Goal: Task Accomplishment & Management: Use online tool/utility

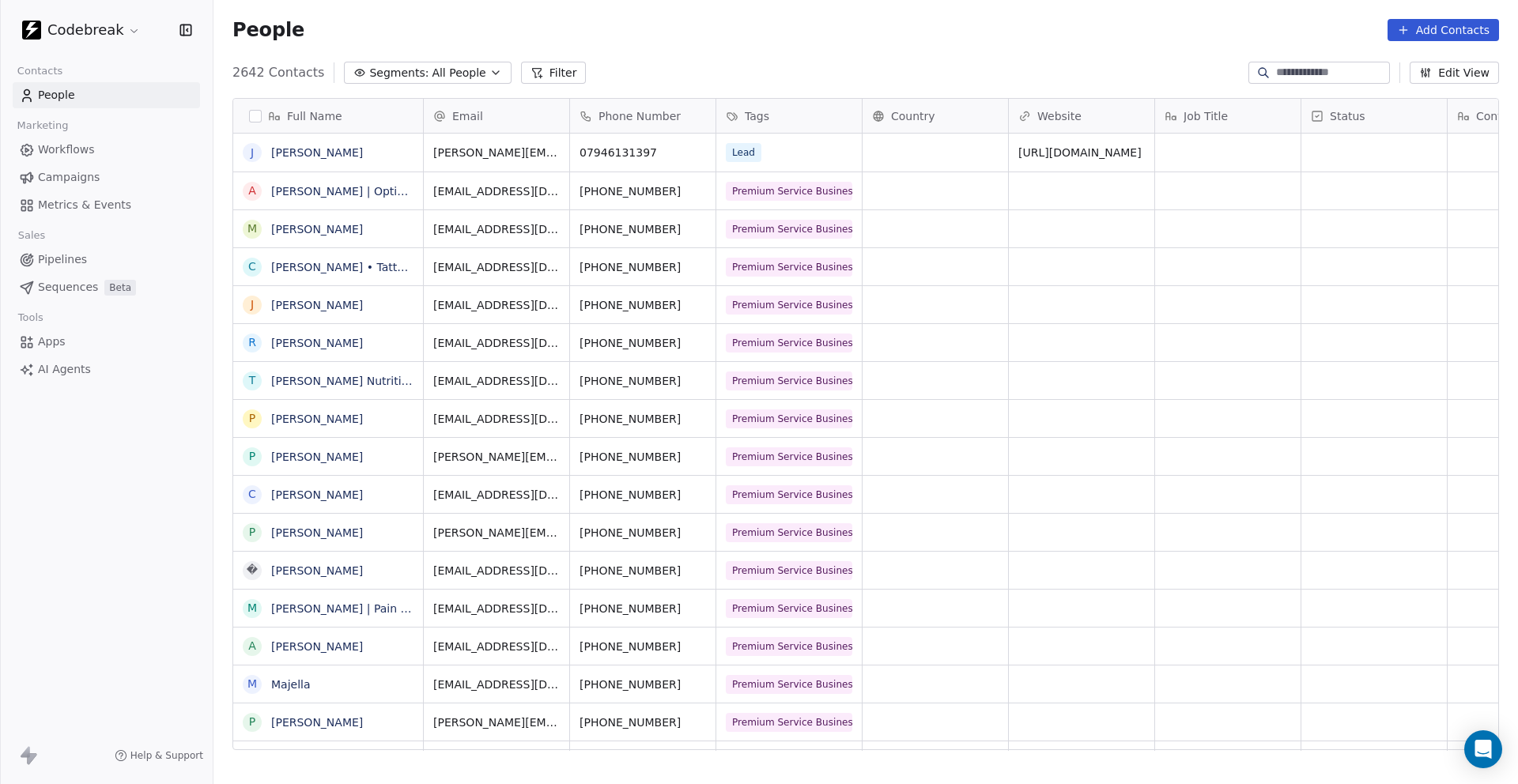
scroll to position [689, 1304]
click at [75, 260] on span "Pipelines" at bounding box center [63, 259] width 49 height 17
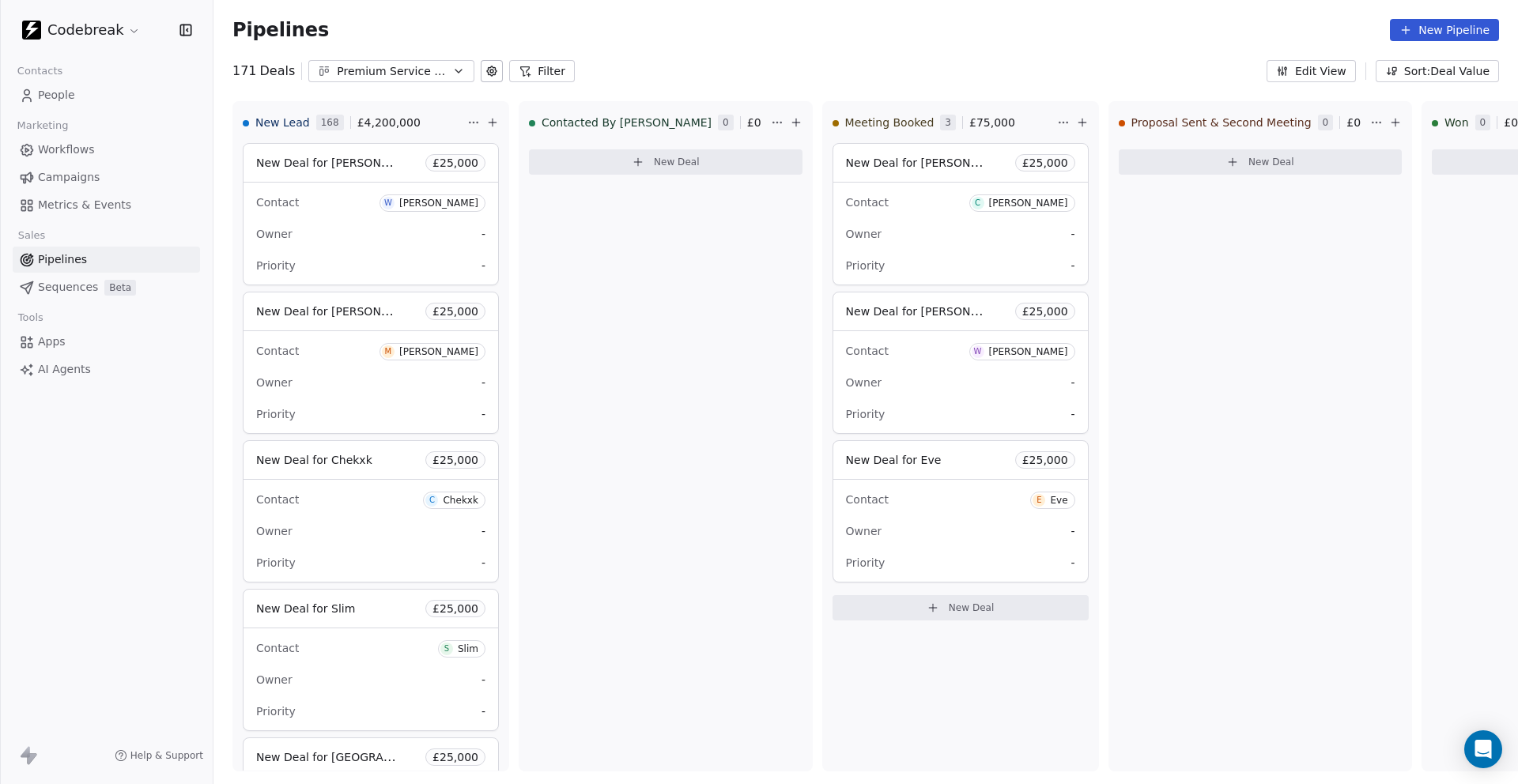
click at [529, 72] on button "Filter" at bounding box center [541, 70] width 66 height 22
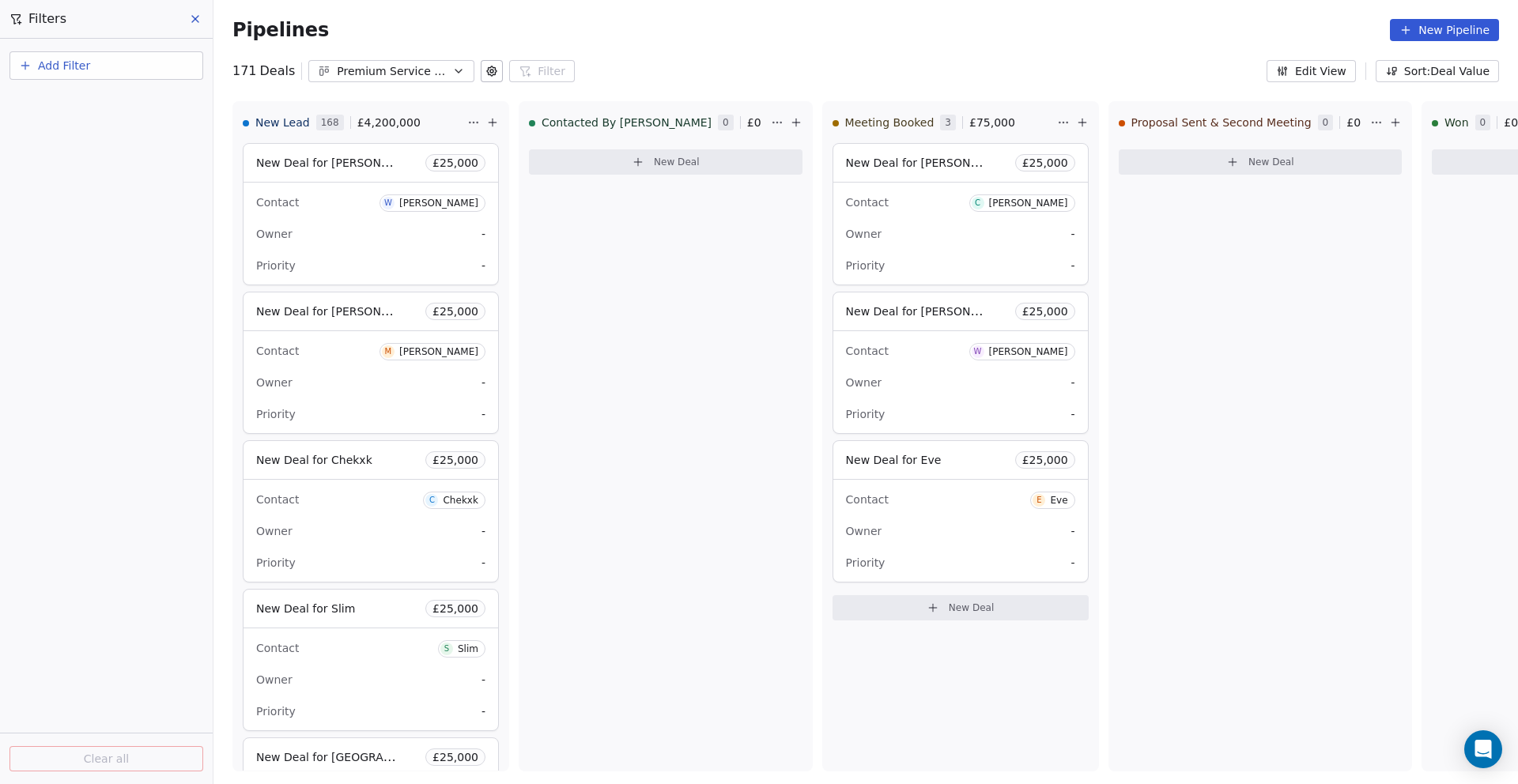
click at [73, 62] on span "Add Filter" at bounding box center [64, 65] width 52 height 17
click at [65, 107] on span "Deal properties" at bounding box center [68, 103] width 85 height 17
click at [74, 161] on span "Created Date" at bounding box center [63, 159] width 73 height 16
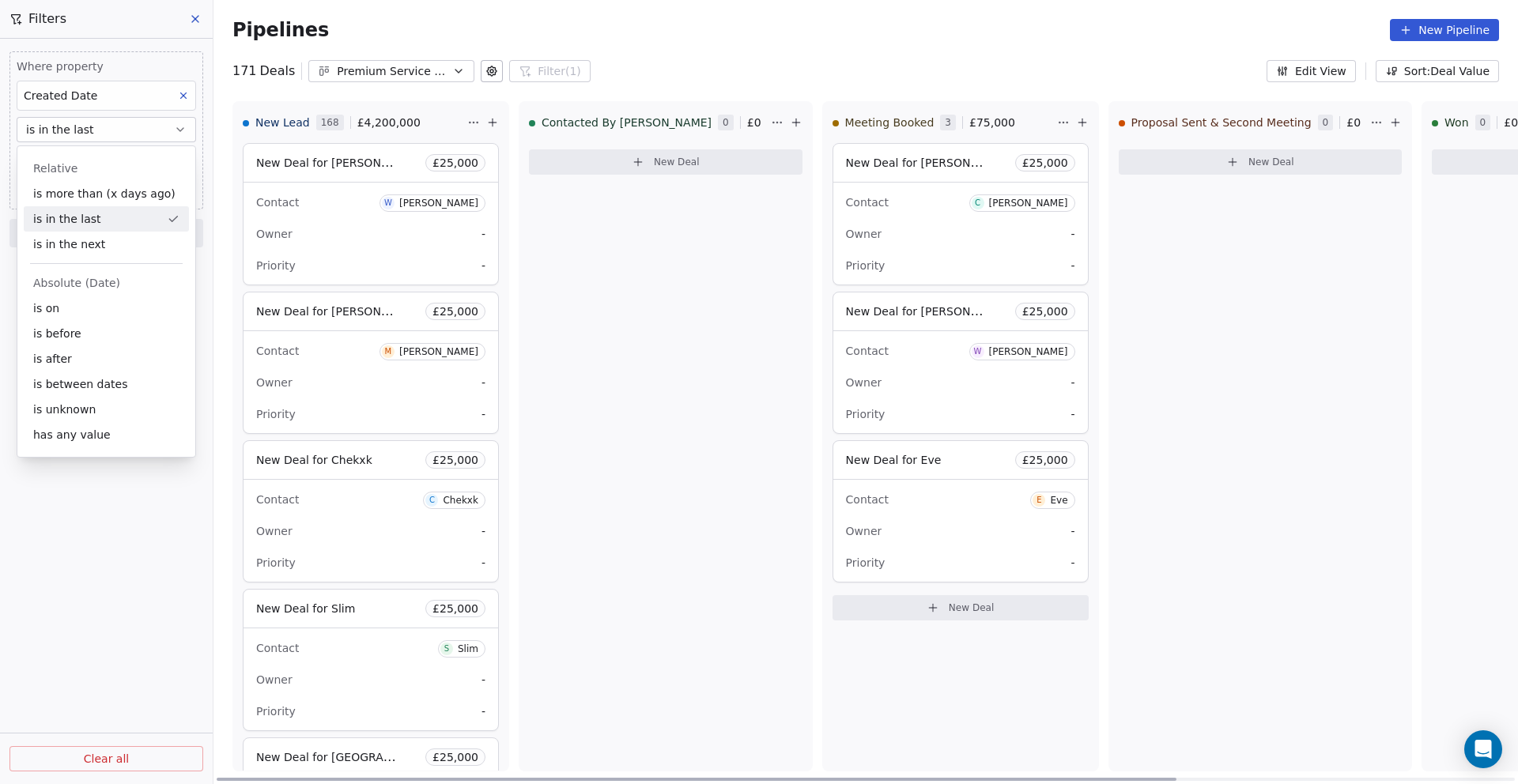
click at [582, 290] on div "Contacted By [PERSON_NAME] 0 £ 0 New Deal" at bounding box center [665, 435] width 294 height 670
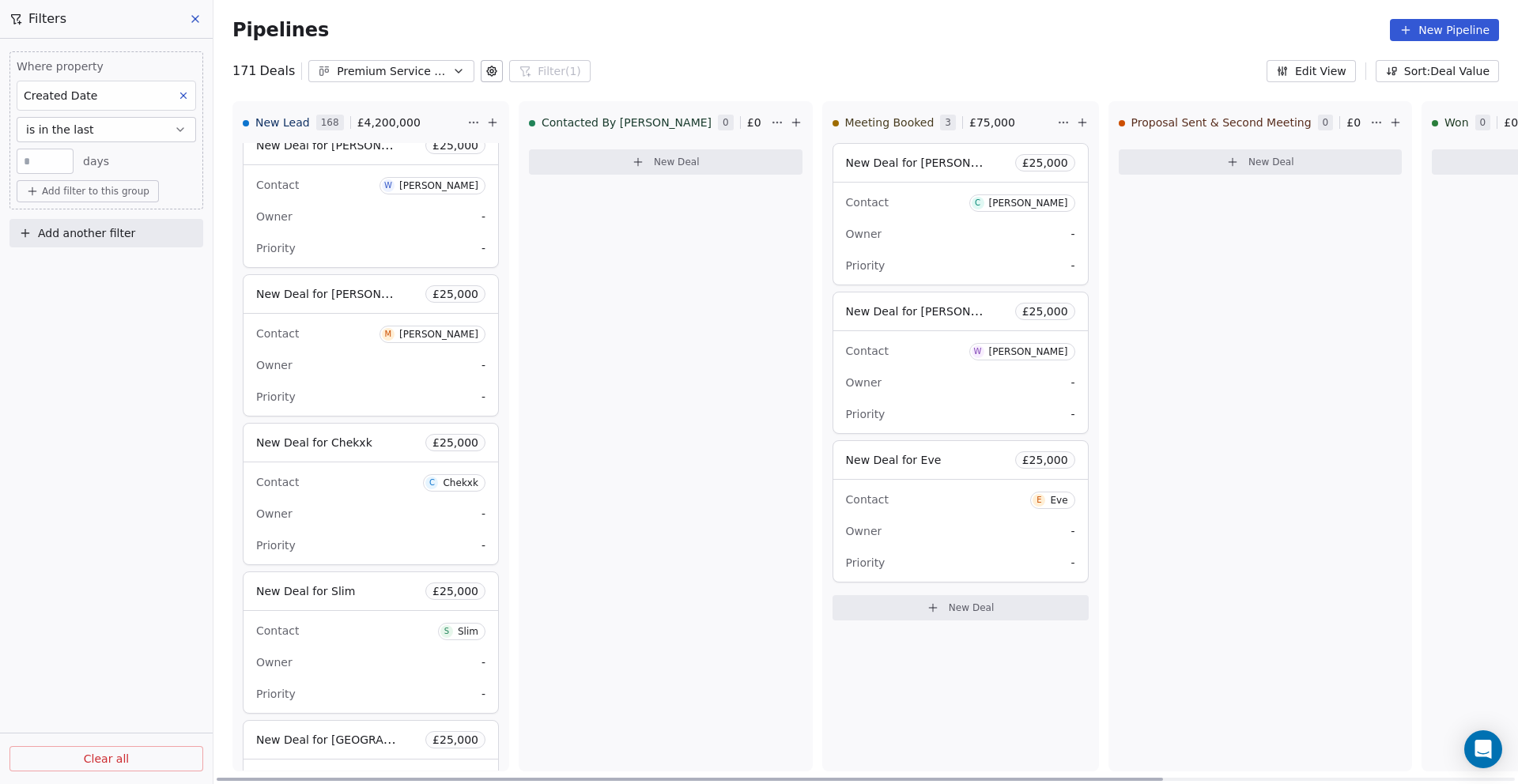
scroll to position [20, 0]
click at [50, 158] on input "**" at bounding box center [45, 161] width 49 height 12
type input "*"
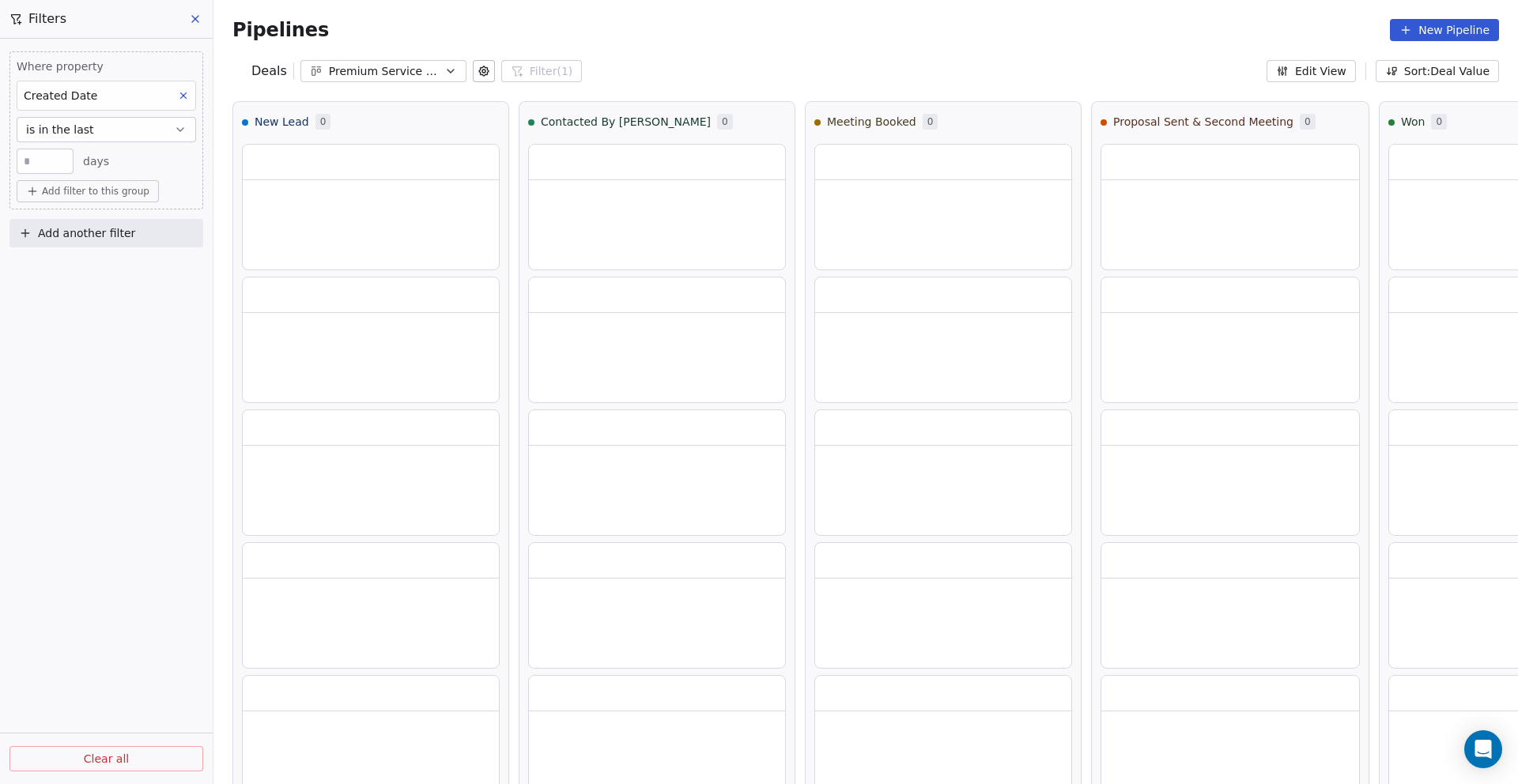
click at [94, 277] on div "Where property Created Date is in the last * days Add filter to this group Add …" at bounding box center [106, 412] width 212 height 745
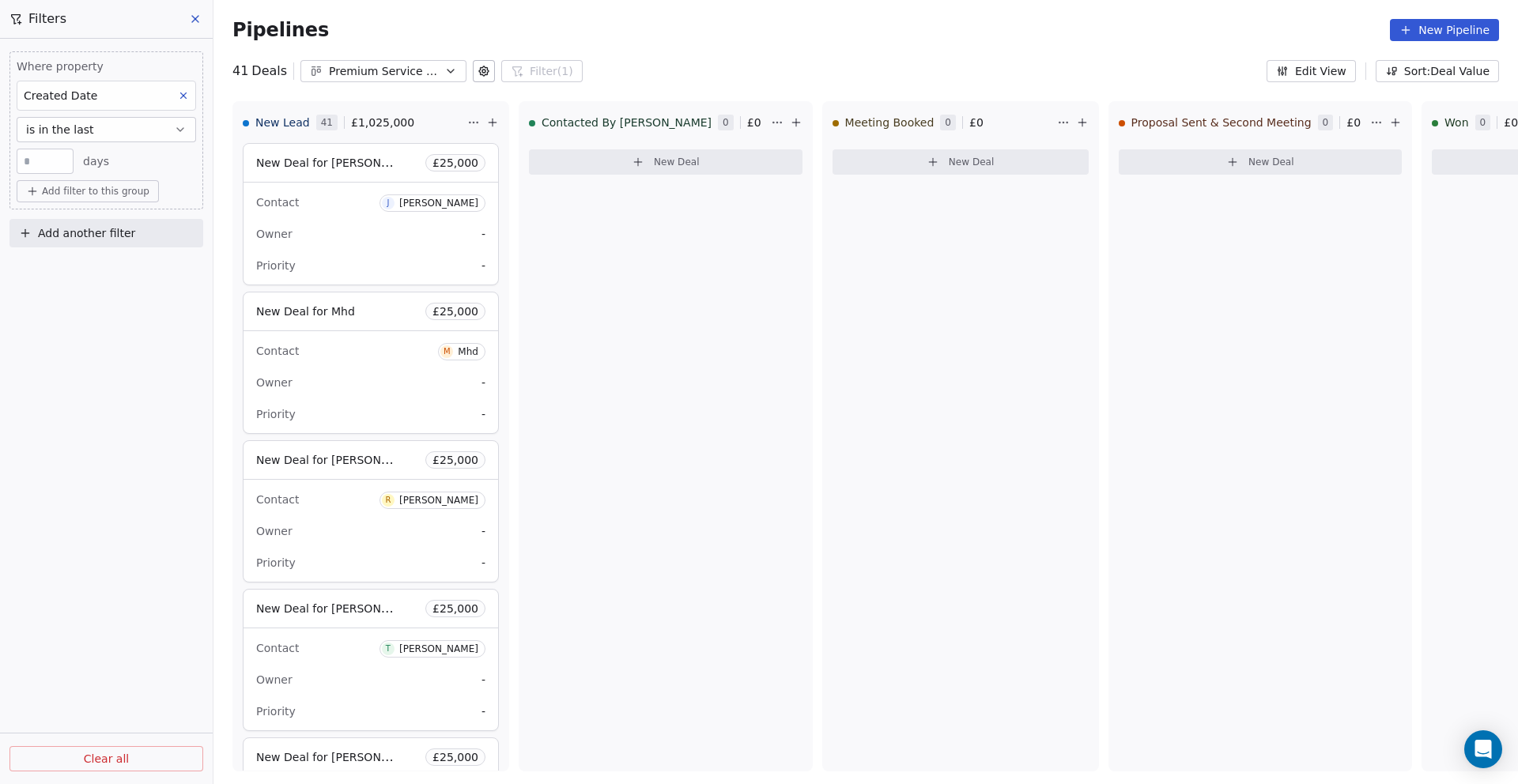
click at [44, 161] on input "*" at bounding box center [45, 161] width 49 height 12
click at [2, 322] on div "Where property Created Date is in the last * days Add filter to this group Add …" at bounding box center [106, 412] width 212 height 745
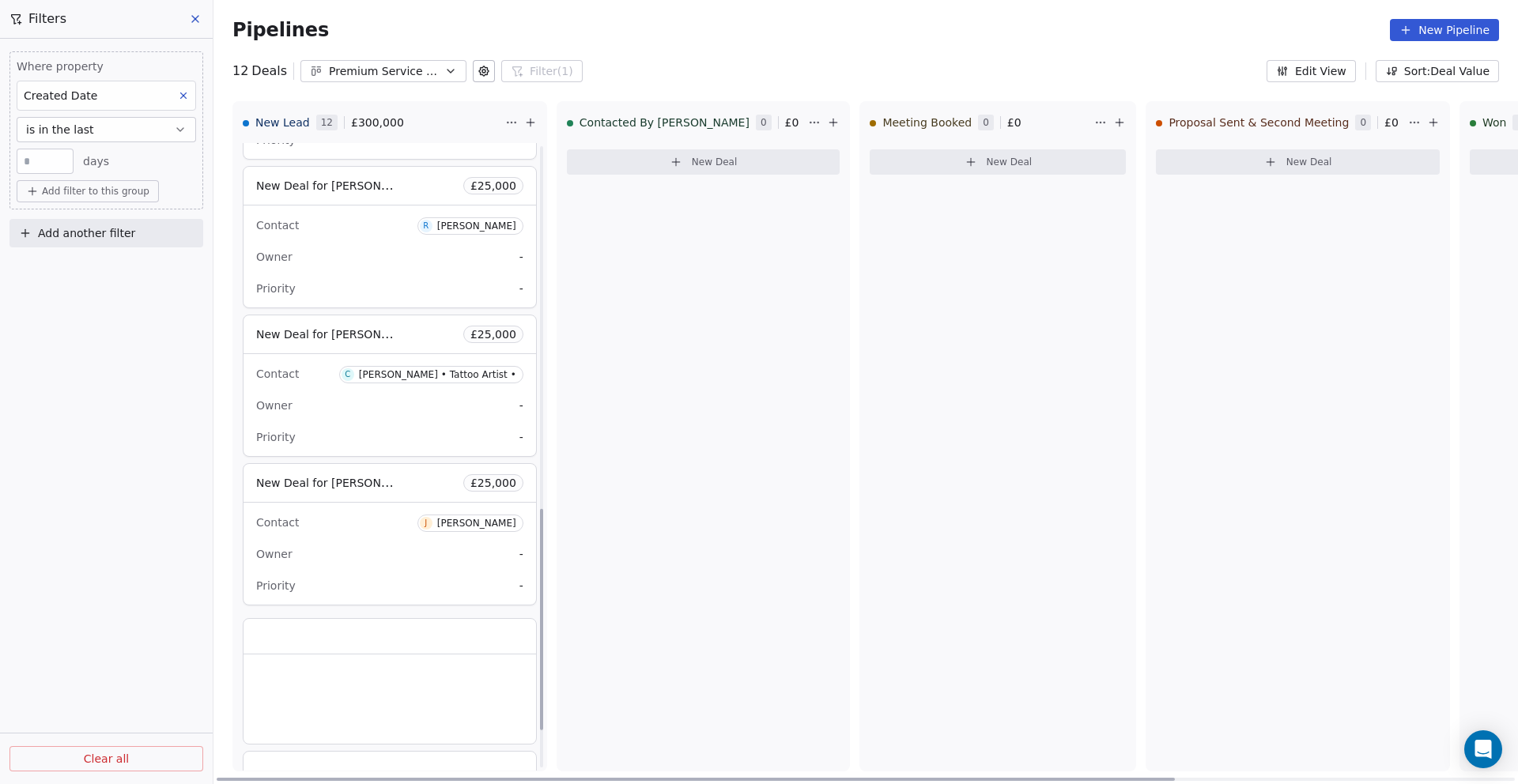
scroll to position [902, 0]
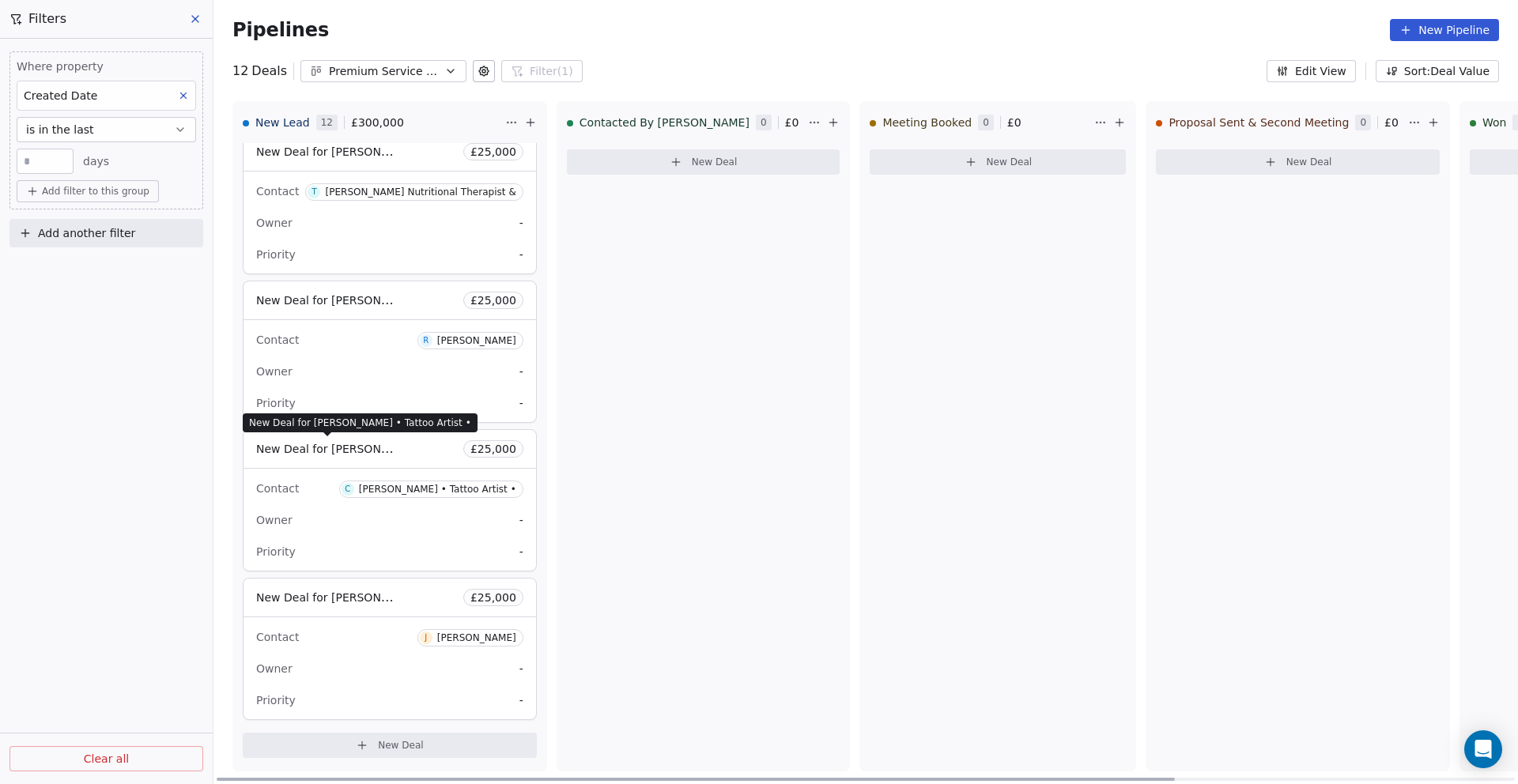
click at [373, 449] on span "New Deal for [PERSON_NAME] • Tattoo Artist •" at bounding box center [384, 448] width 257 height 15
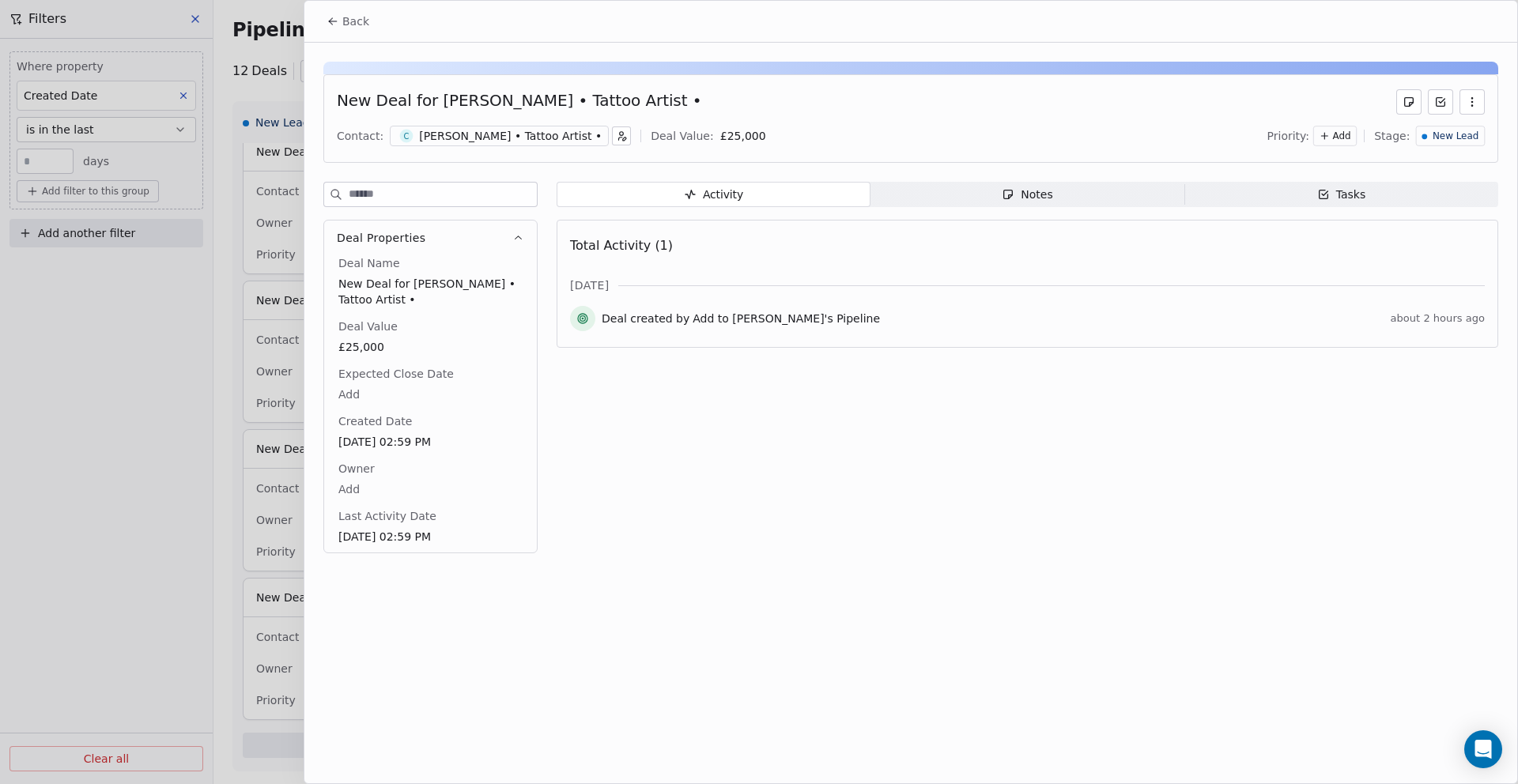
click at [444, 133] on div "[PERSON_NAME] • Tattoo Artist •" at bounding box center [510, 136] width 183 height 16
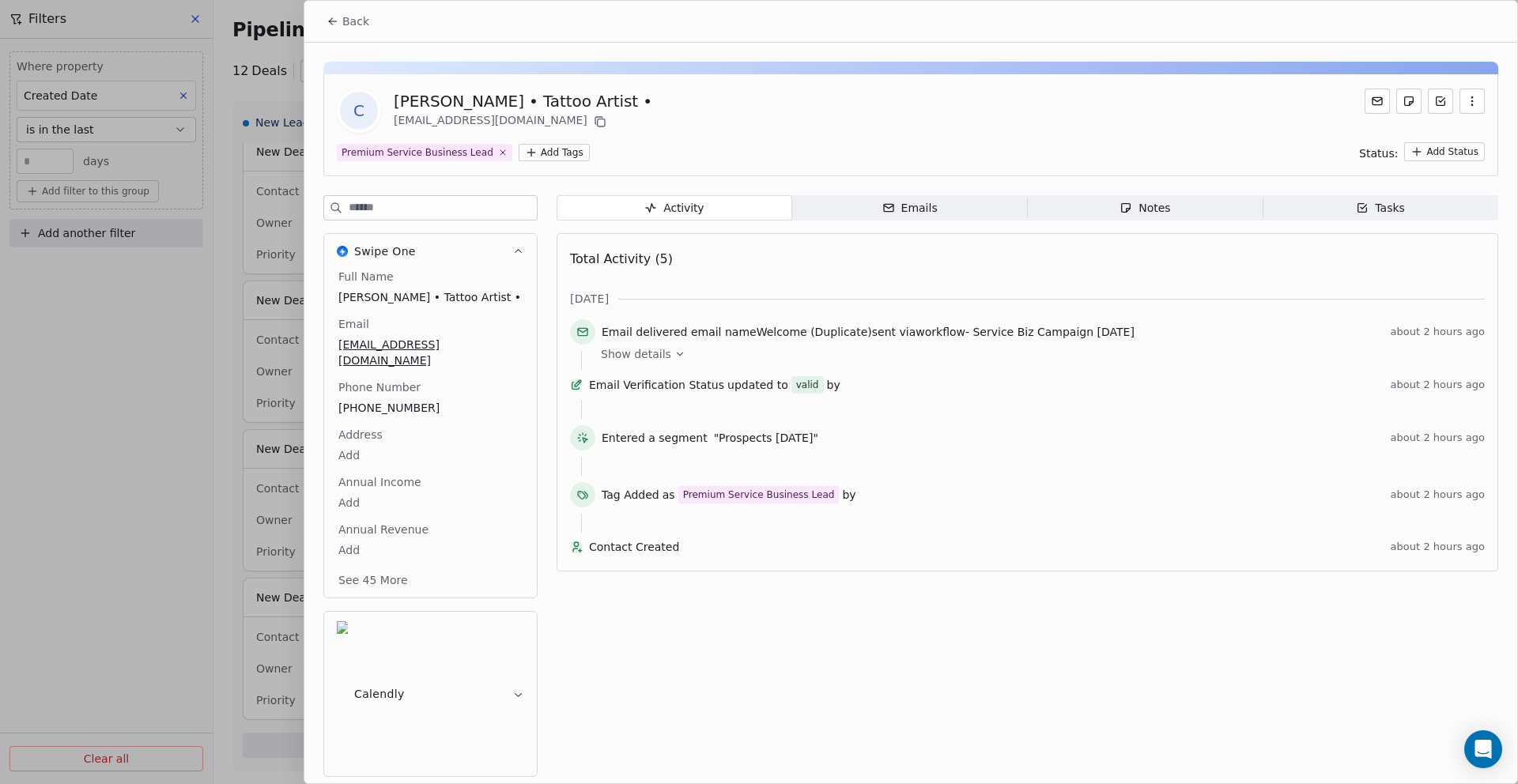
click at [378, 566] on button "See 45 More" at bounding box center [373, 580] width 89 height 28
click at [100, 352] on div at bounding box center [759, 392] width 1518 height 784
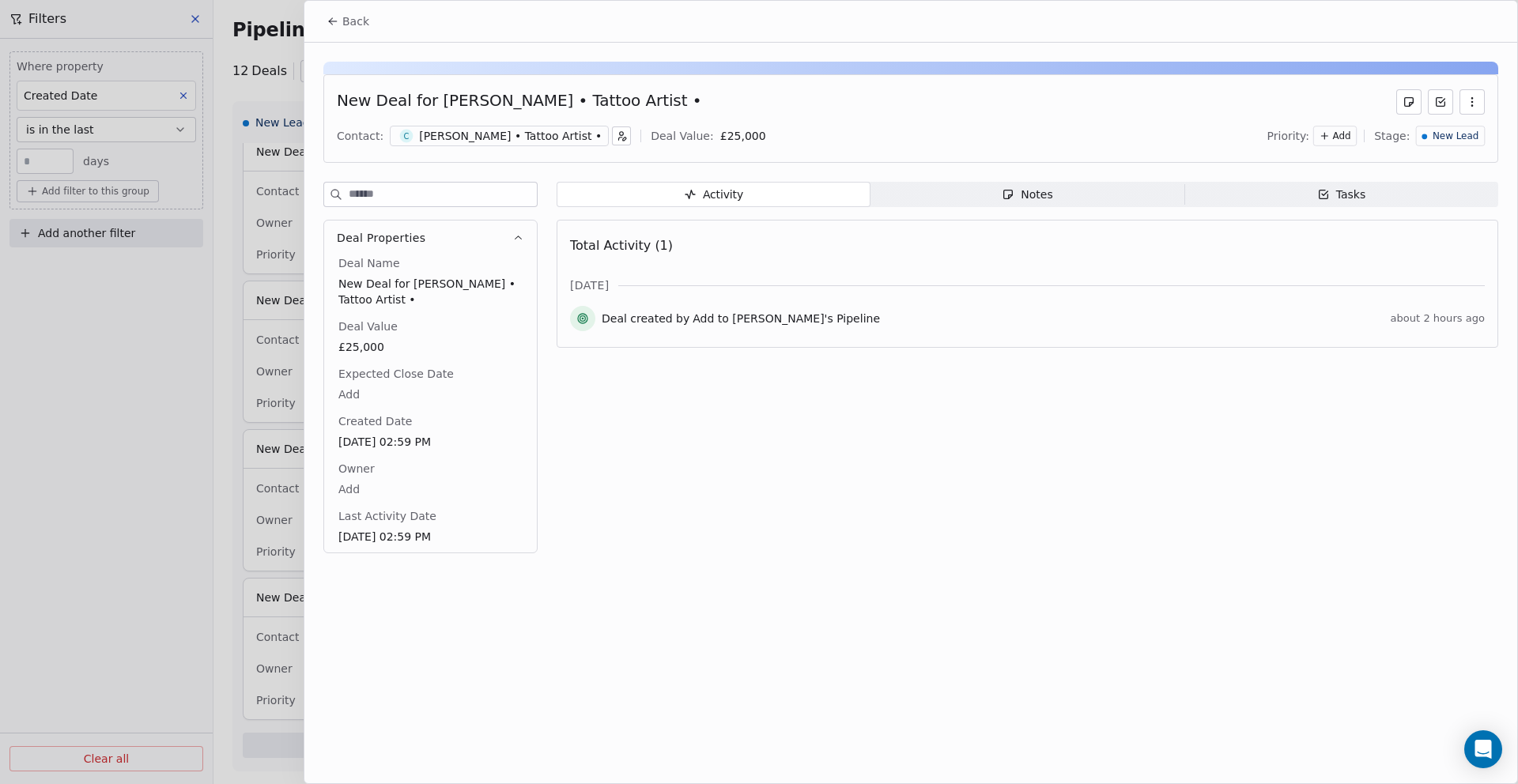
click at [370, 25] on button "Back" at bounding box center [347, 21] width 62 height 28
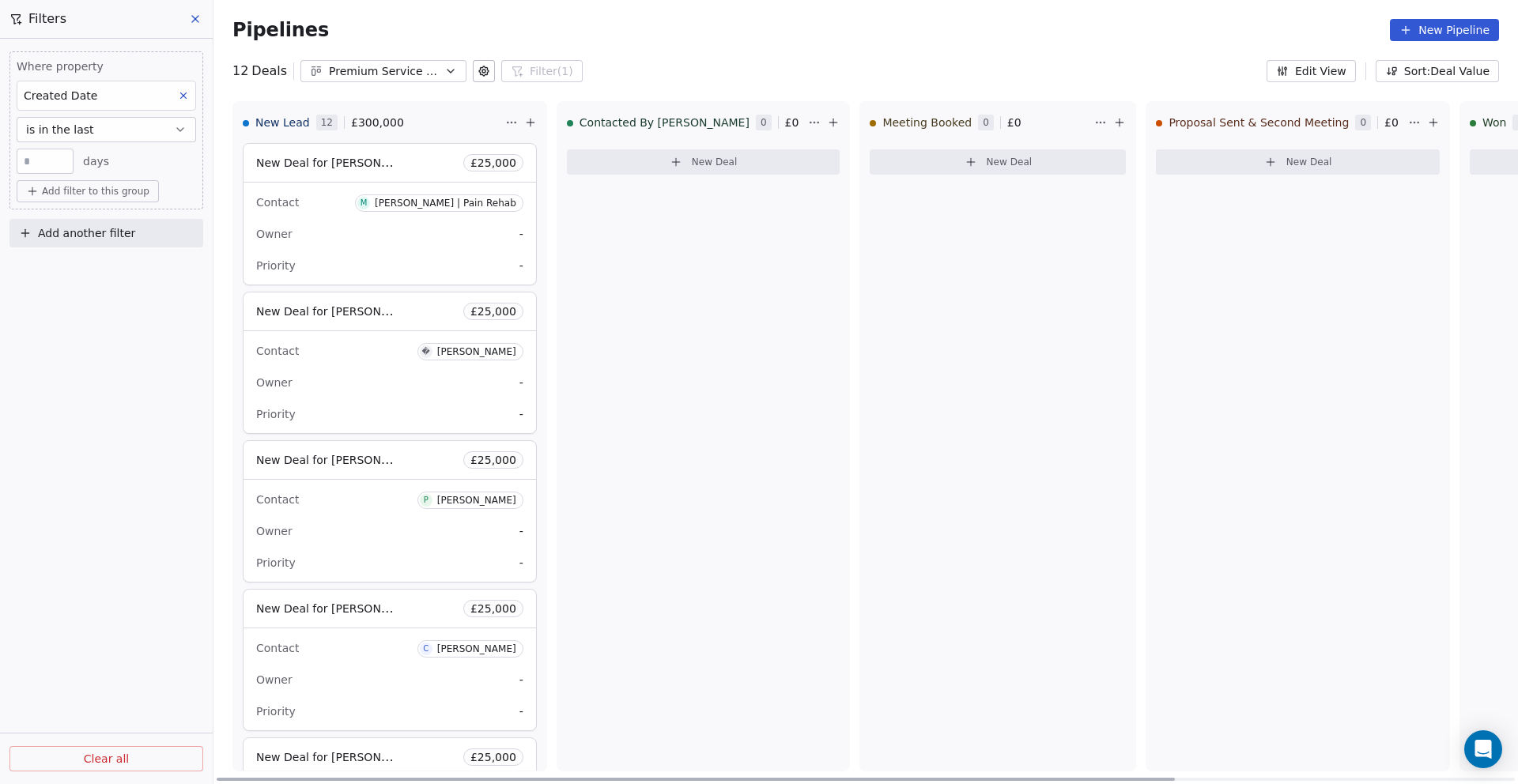
click at [348, 161] on span "New Deal for [PERSON_NAME] | Pain Rehab" at bounding box center [376, 161] width 240 height 15
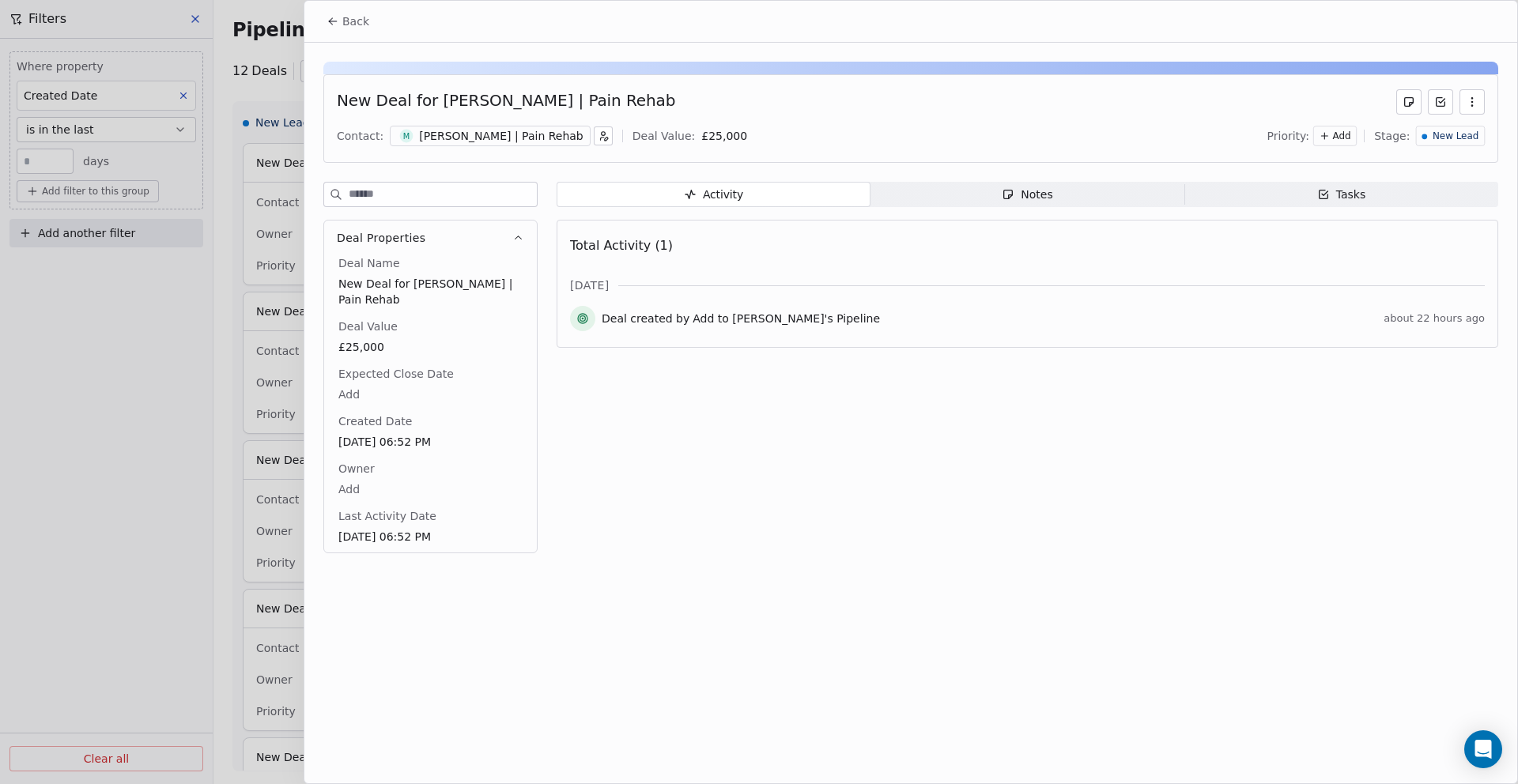
click at [265, 243] on div at bounding box center [759, 392] width 1518 height 784
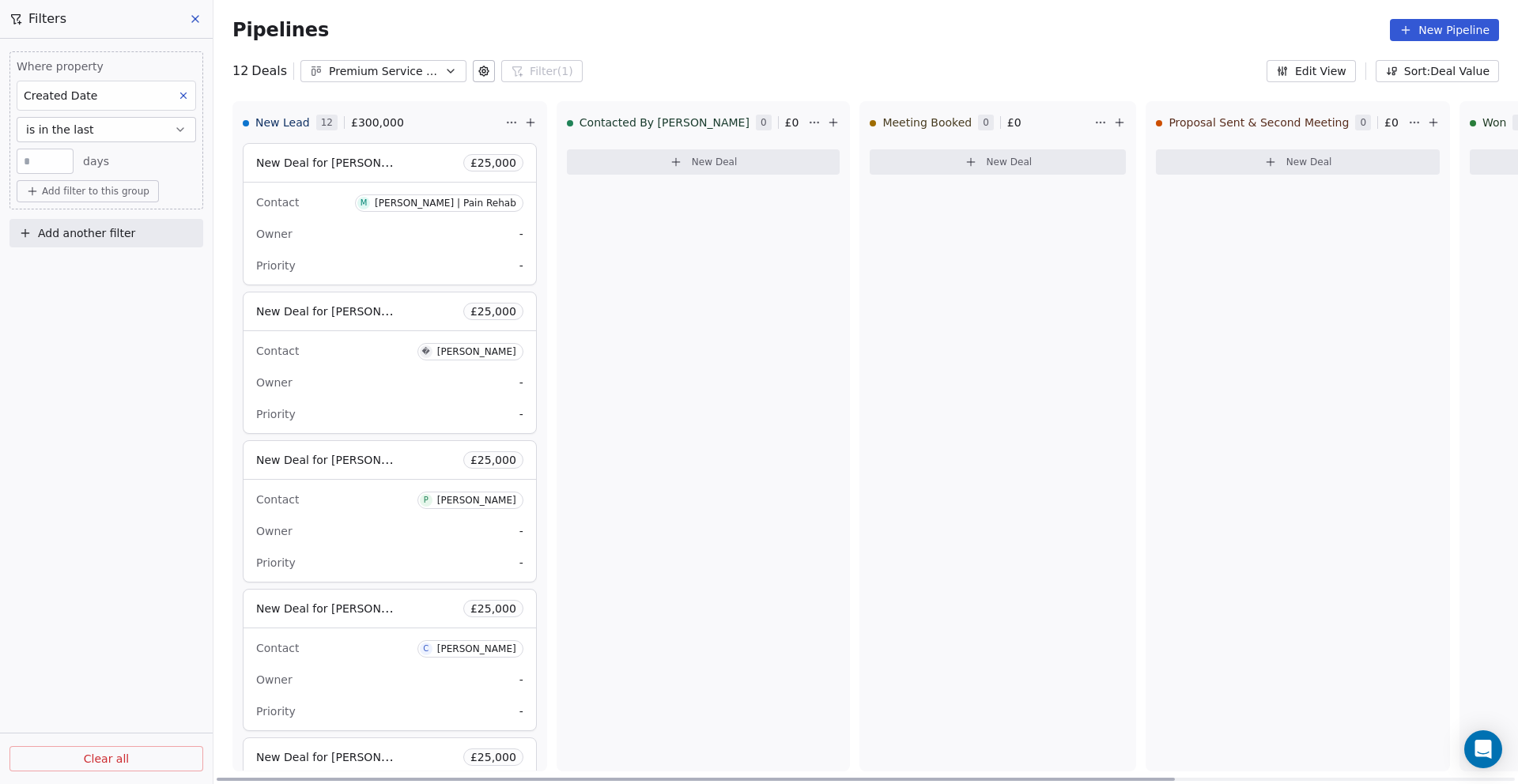
click at [341, 319] on span "New Deal for [PERSON_NAME]" at bounding box center [327, 311] width 142 height 19
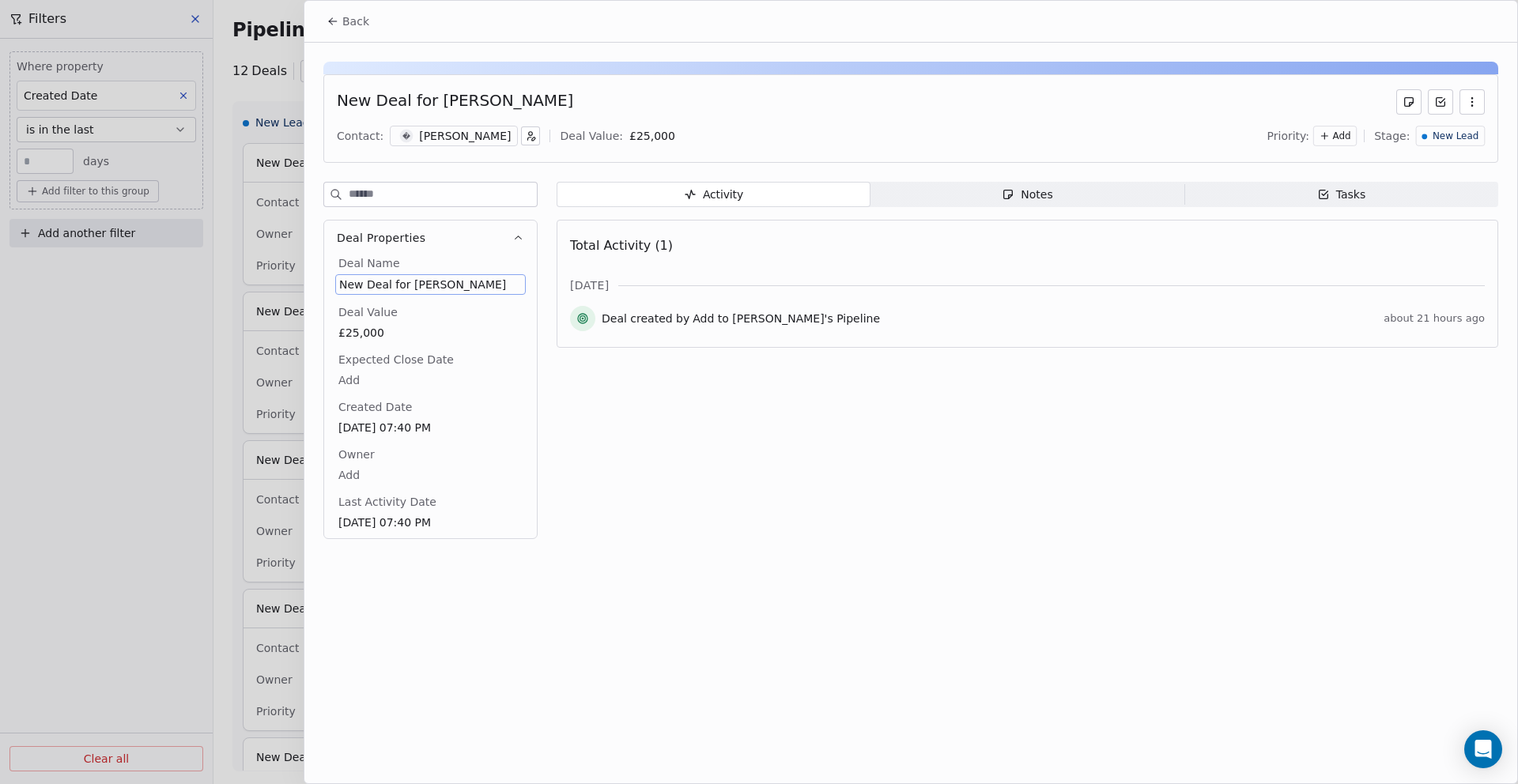
click at [412, 284] on span "New Deal for [PERSON_NAME]" at bounding box center [430, 284] width 183 height 16
click at [264, 357] on div at bounding box center [759, 392] width 1518 height 784
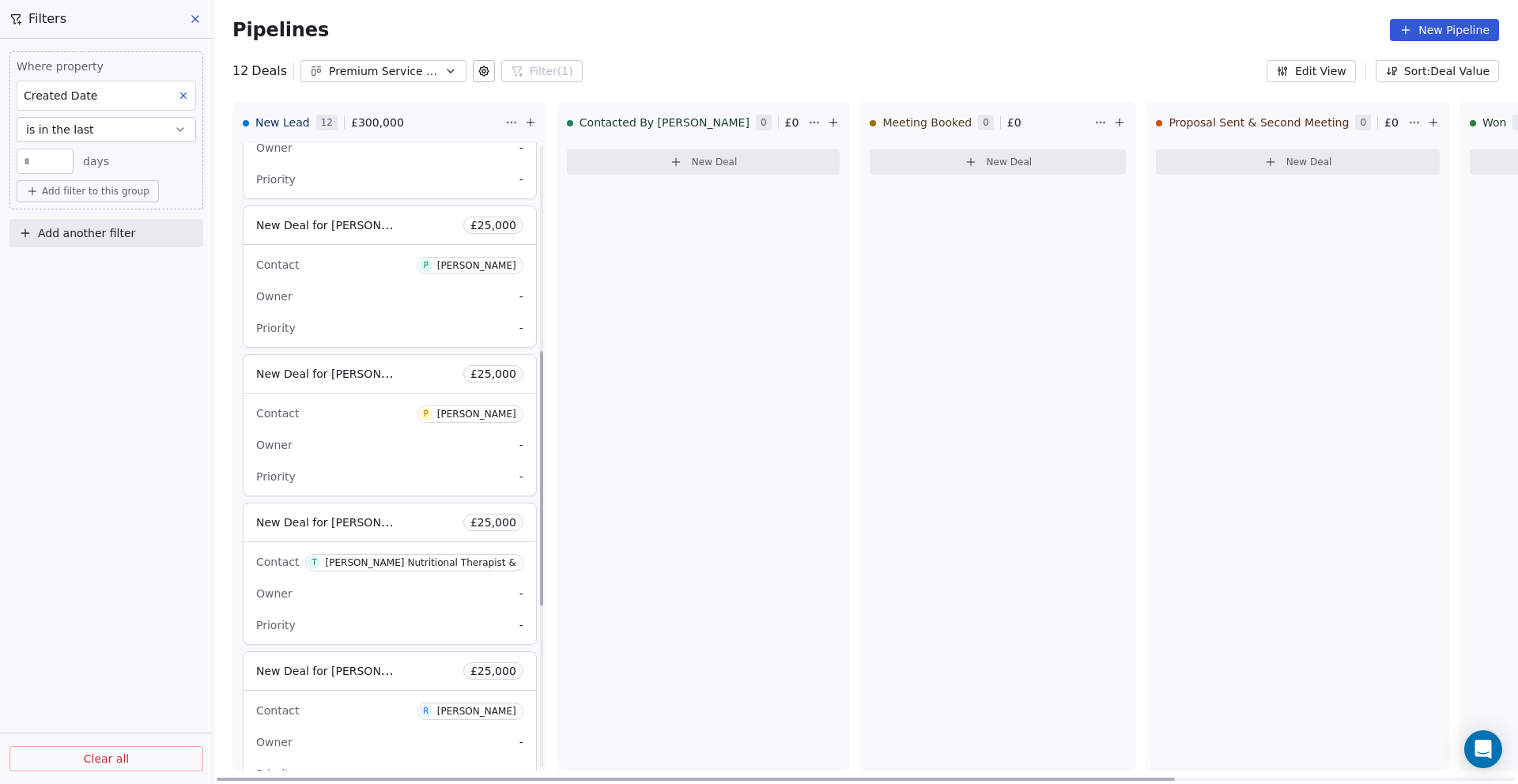
scroll to position [533, 0]
click at [356, 522] on span "New Deal for [PERSON_NAME] Nutritional Therapist &" at bounding box center [404, 519] width 296 height 15
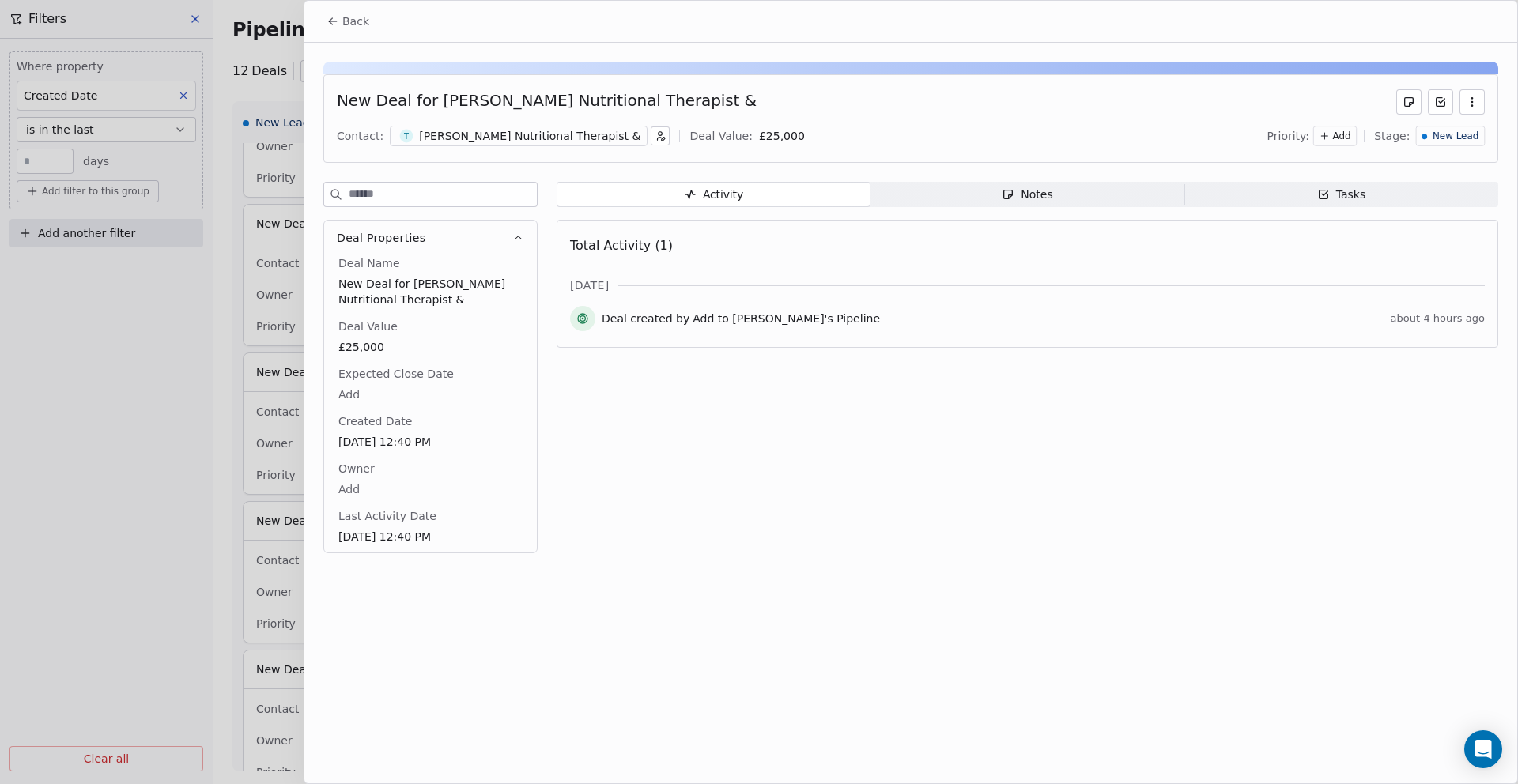
click at [207, 476] on div at bounding box center [759, 392] width 1518 height 784
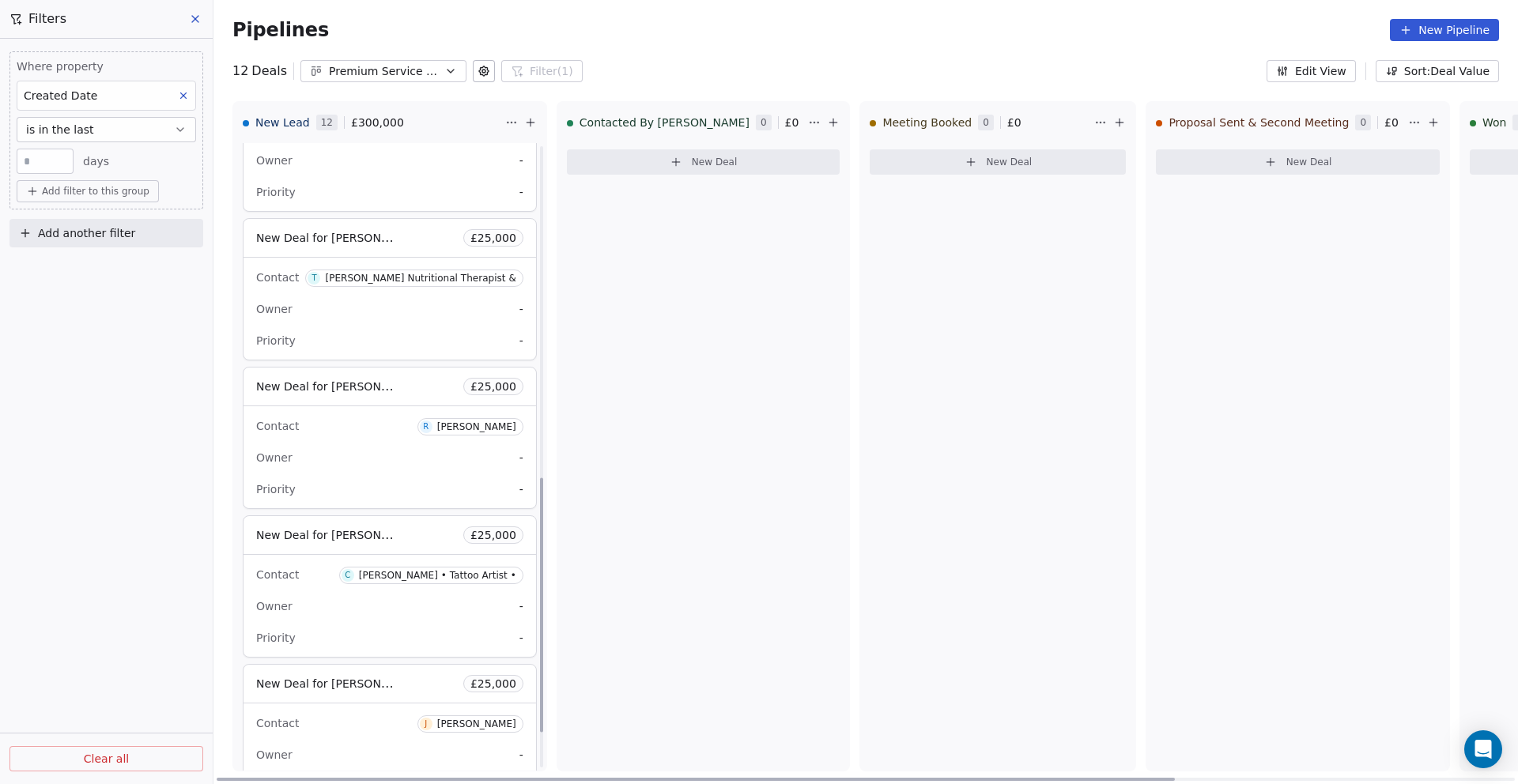
scroll to position [902, 0]
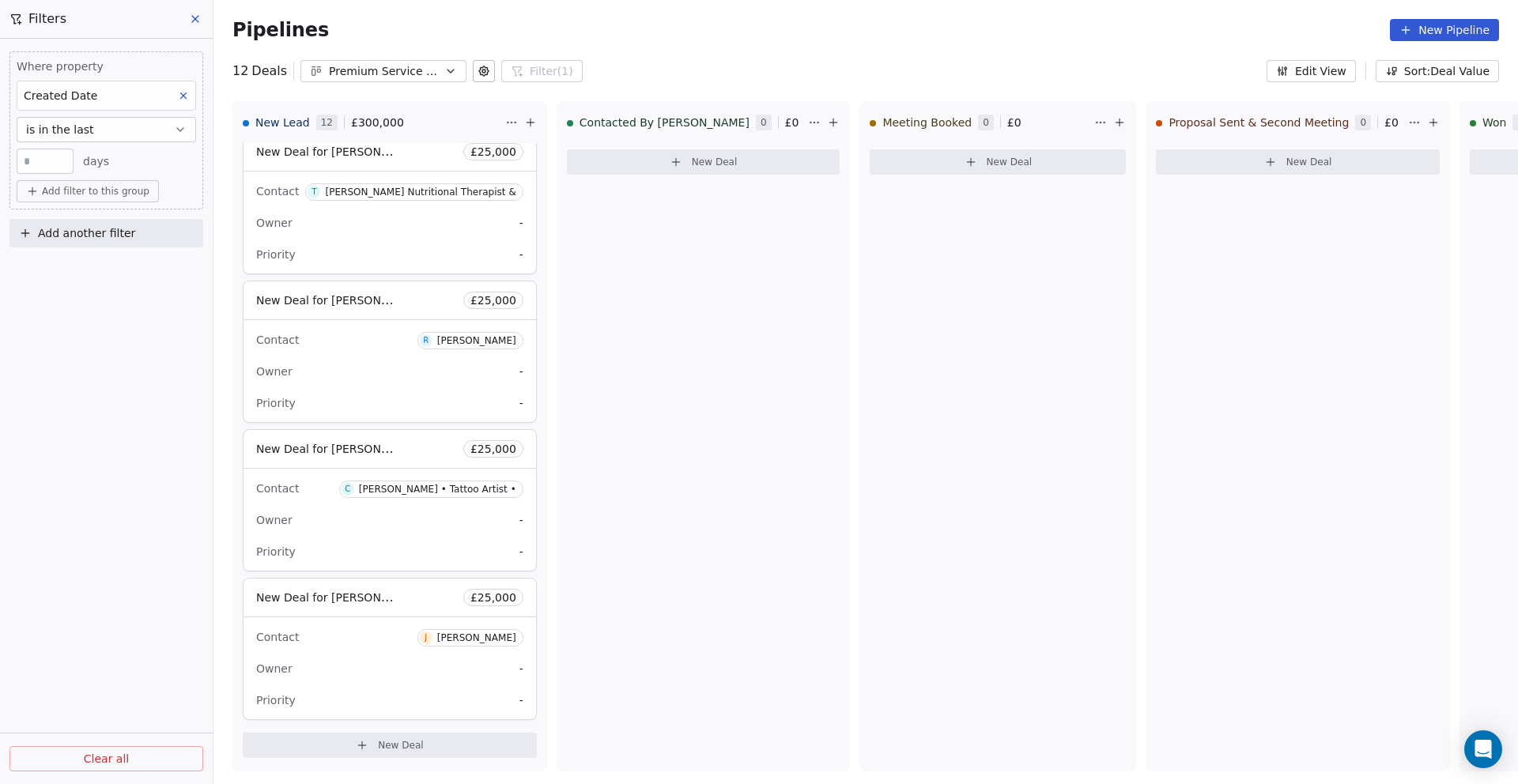
click at [41, 161] on input "*" at bounding box center [45, 161] width 49 height 12
type input "**"
type input "*"
click at [61, 330] on div "Where property Created Date is in the last * days Add filter to this group Add …" at bounding box center [106, 412] width 212 height 745
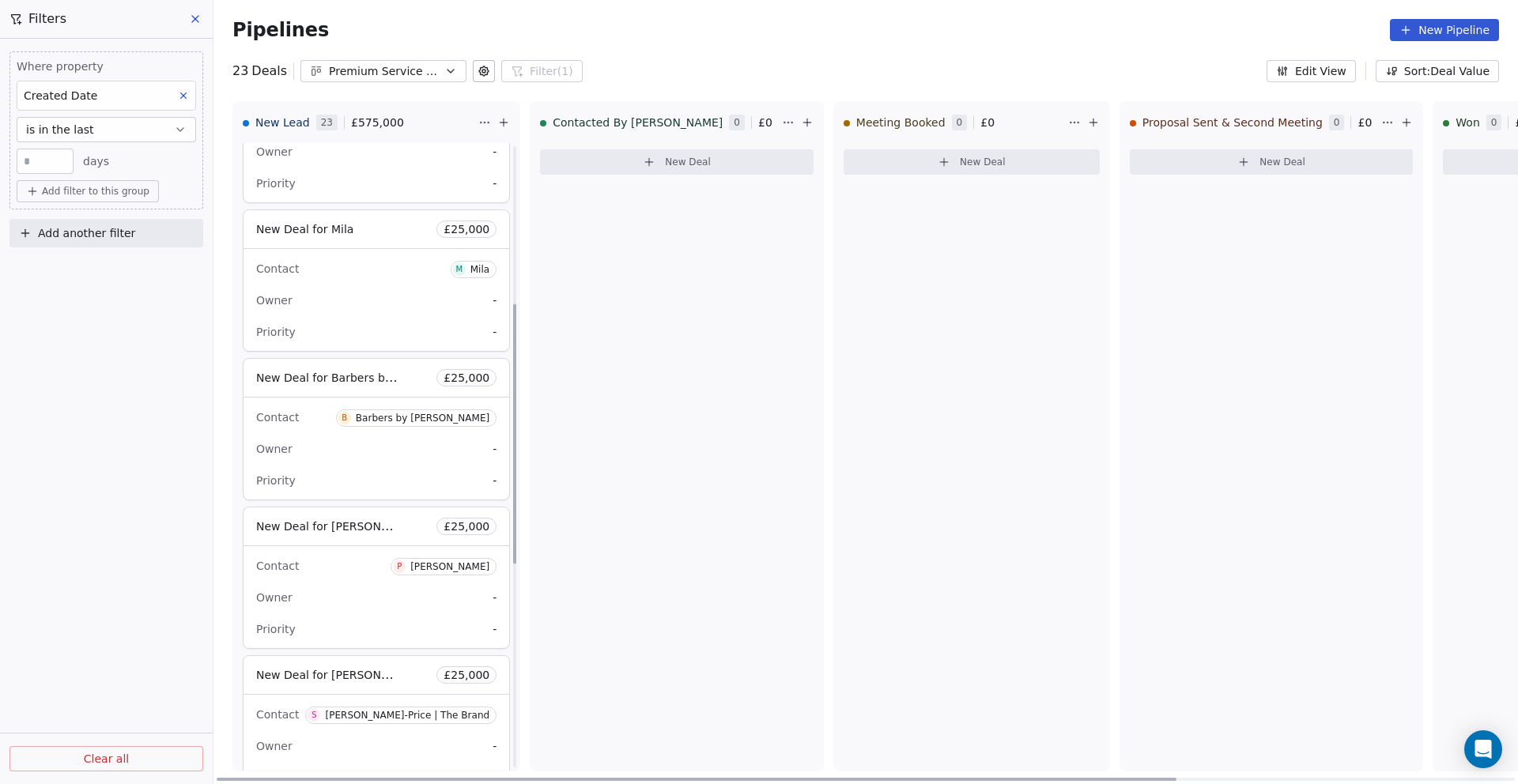
scroll to position [383, 0]
click at [337, 375] on span "New Deal for Barbers by [PERSON_NAME]" at bounding box center [372, 372] width 231 height 15
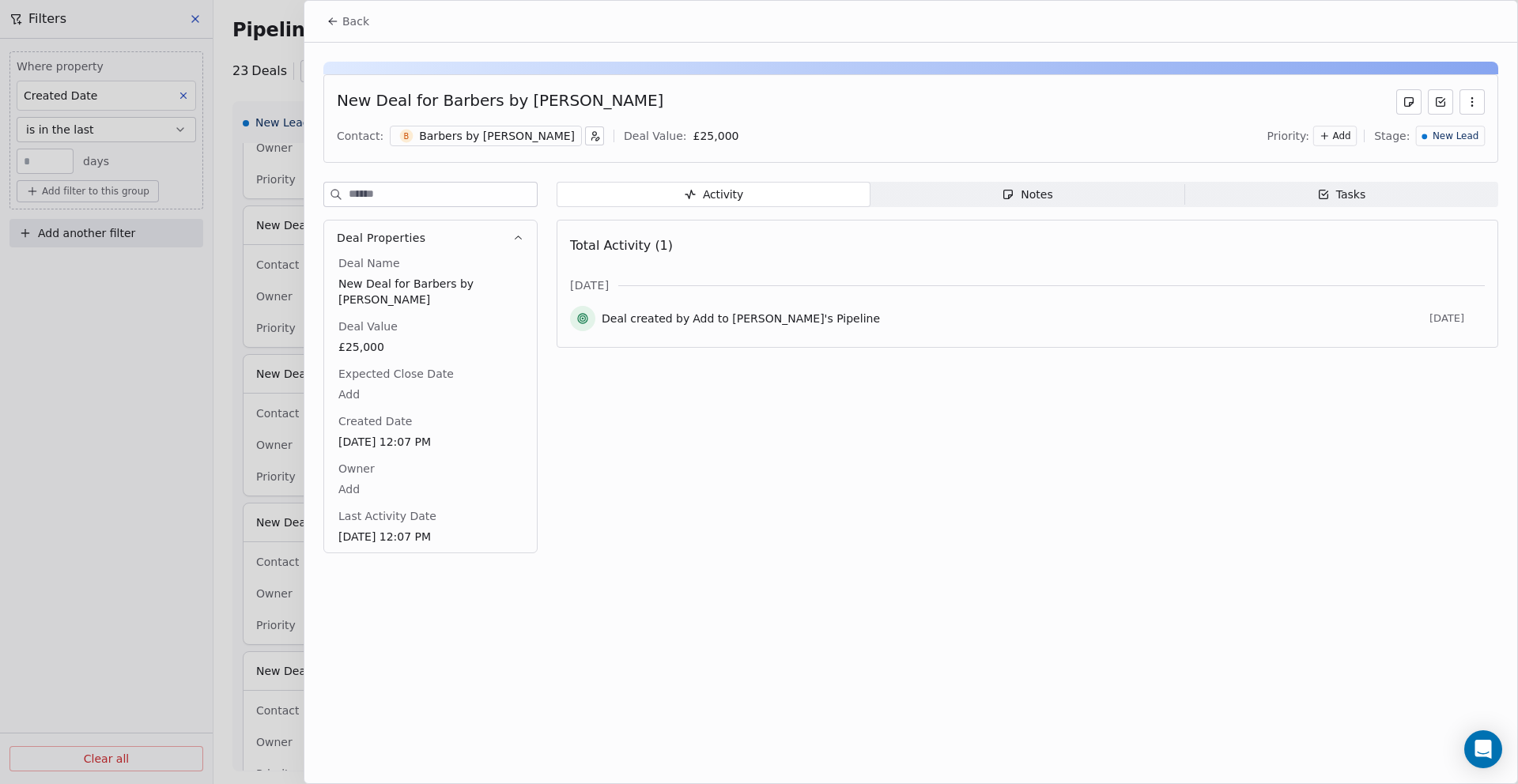
click at [50, 480] on div at bounding box center [759, 392] width 1518 height 784
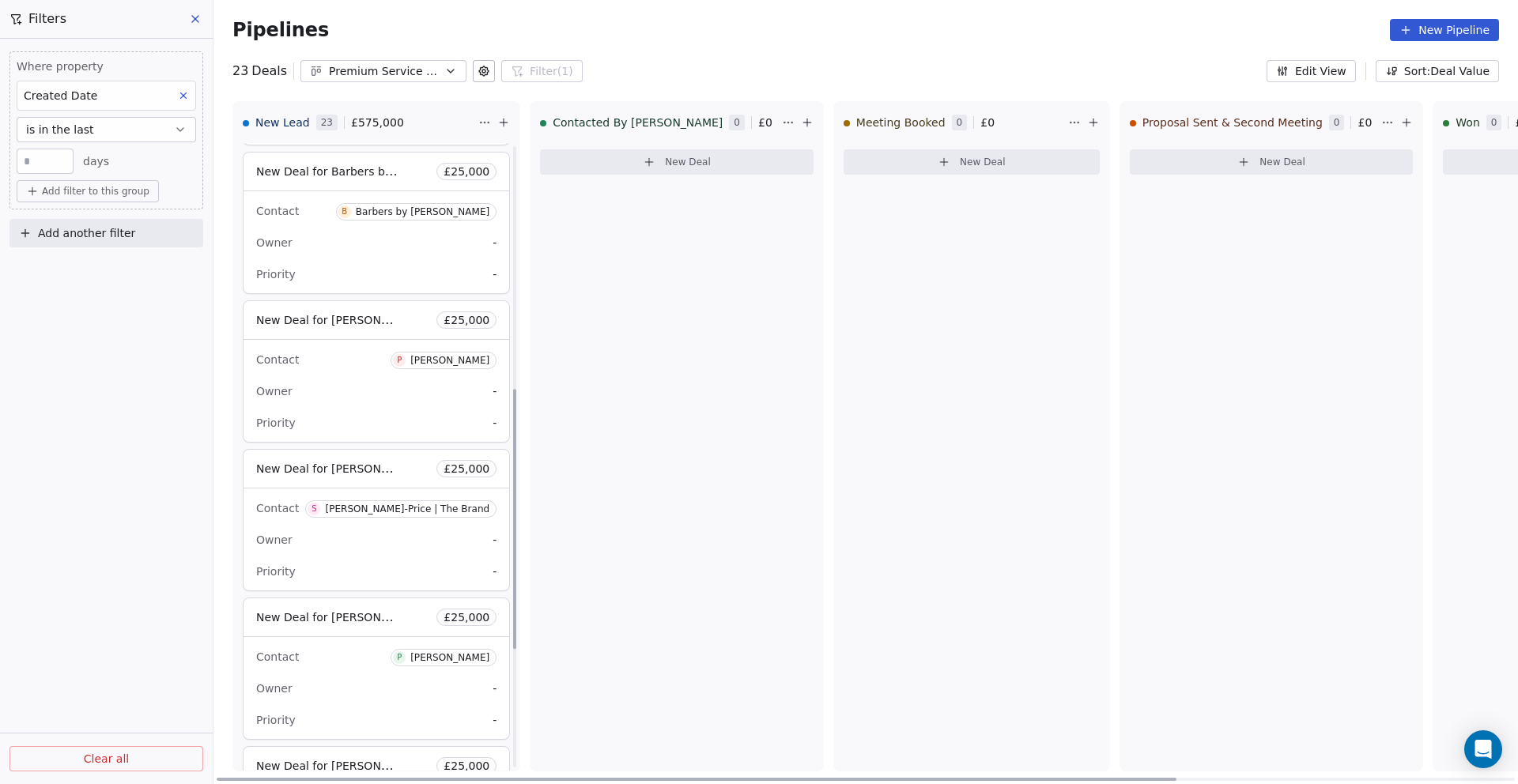
click at [326, 465] on span "New Deal for [PERSON_NAME]-Price | The Brand" at bounding box center [389, 467] width 266 height 15
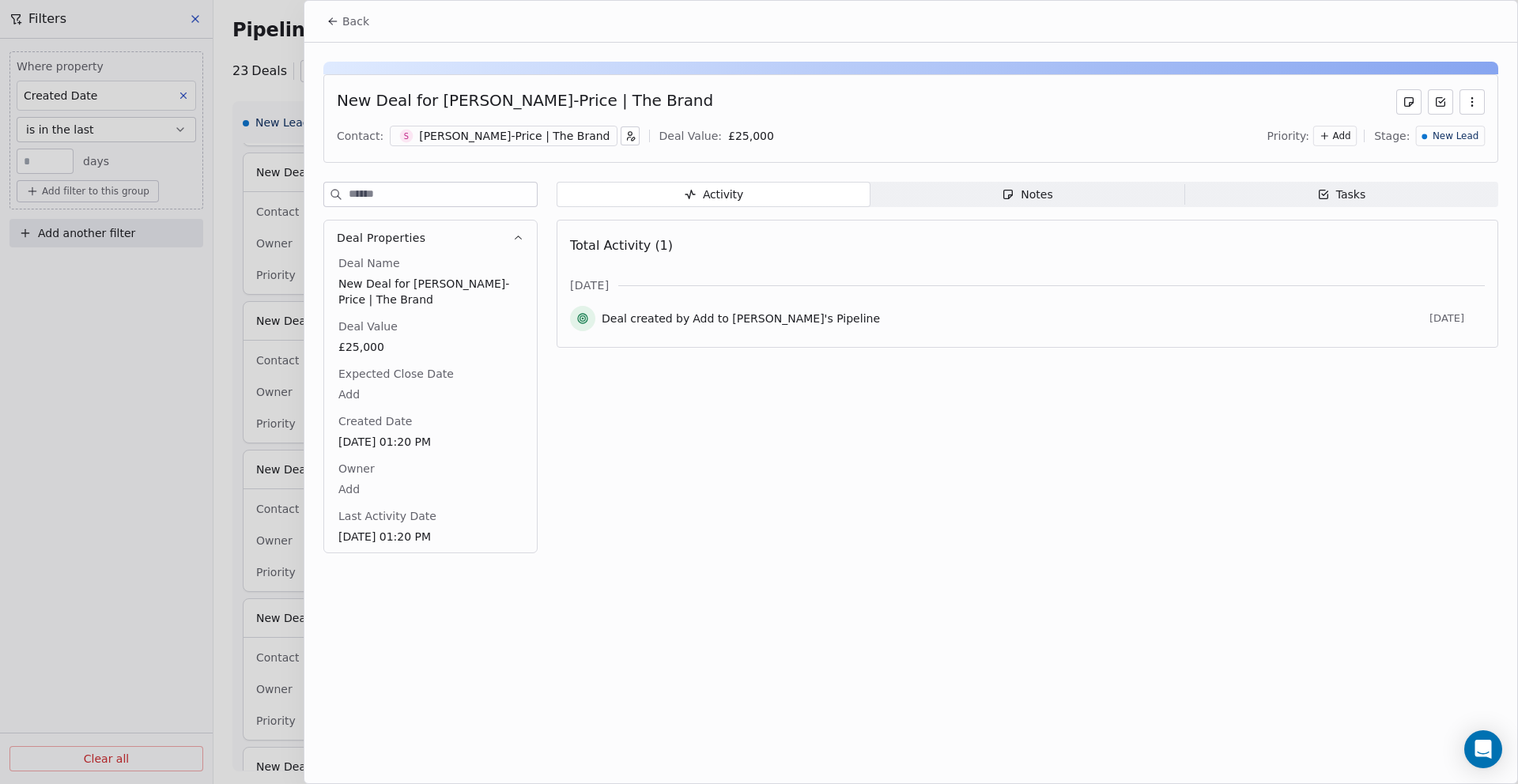
click at [118, 488] on div at bounding box center [759, 392] width 1518 height 784
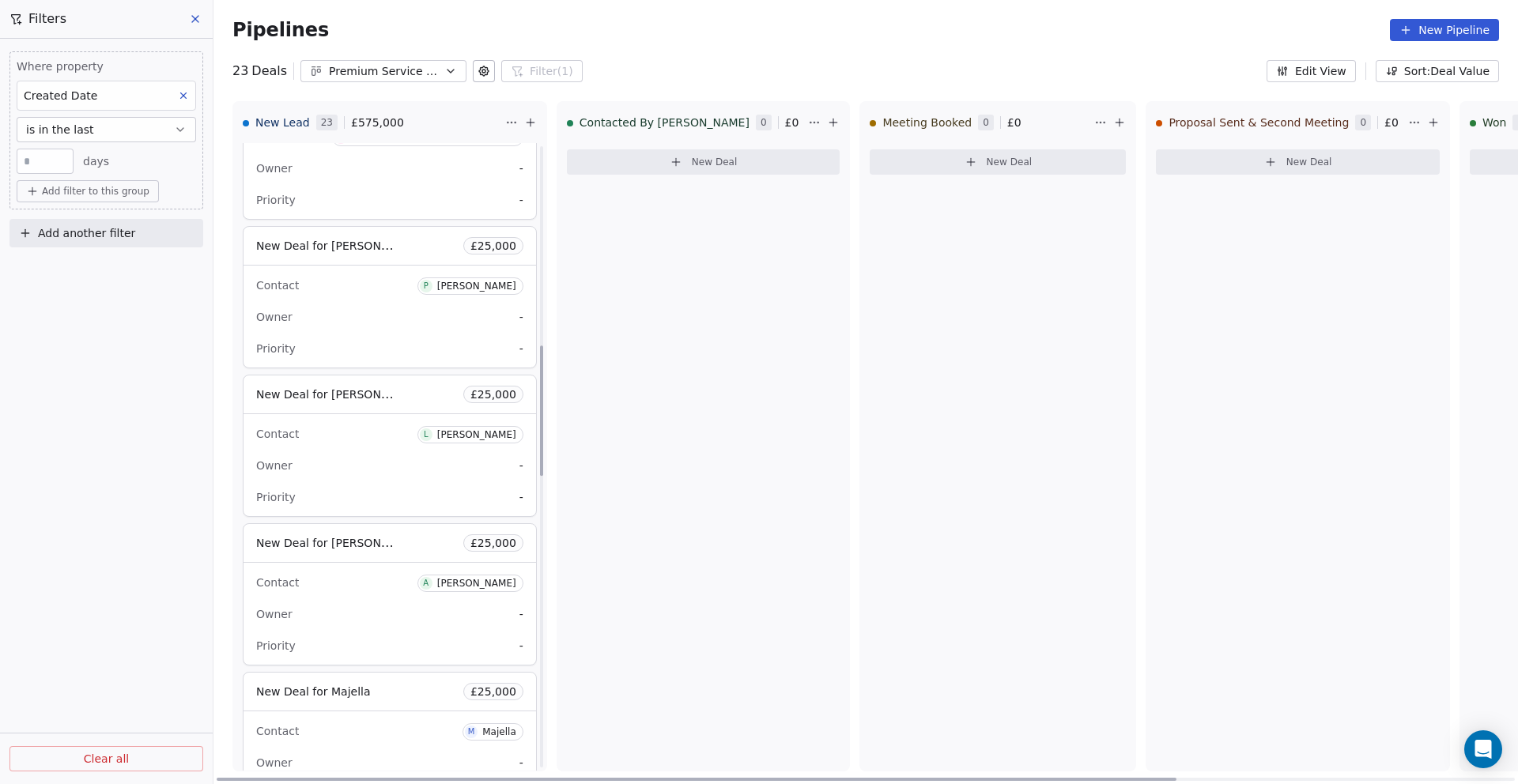
scroll to position [957, 0]
click at [338, 550] on span "New Deal for [PERSON_NAME]" at bounding box center [327, 542] width 142 height 19
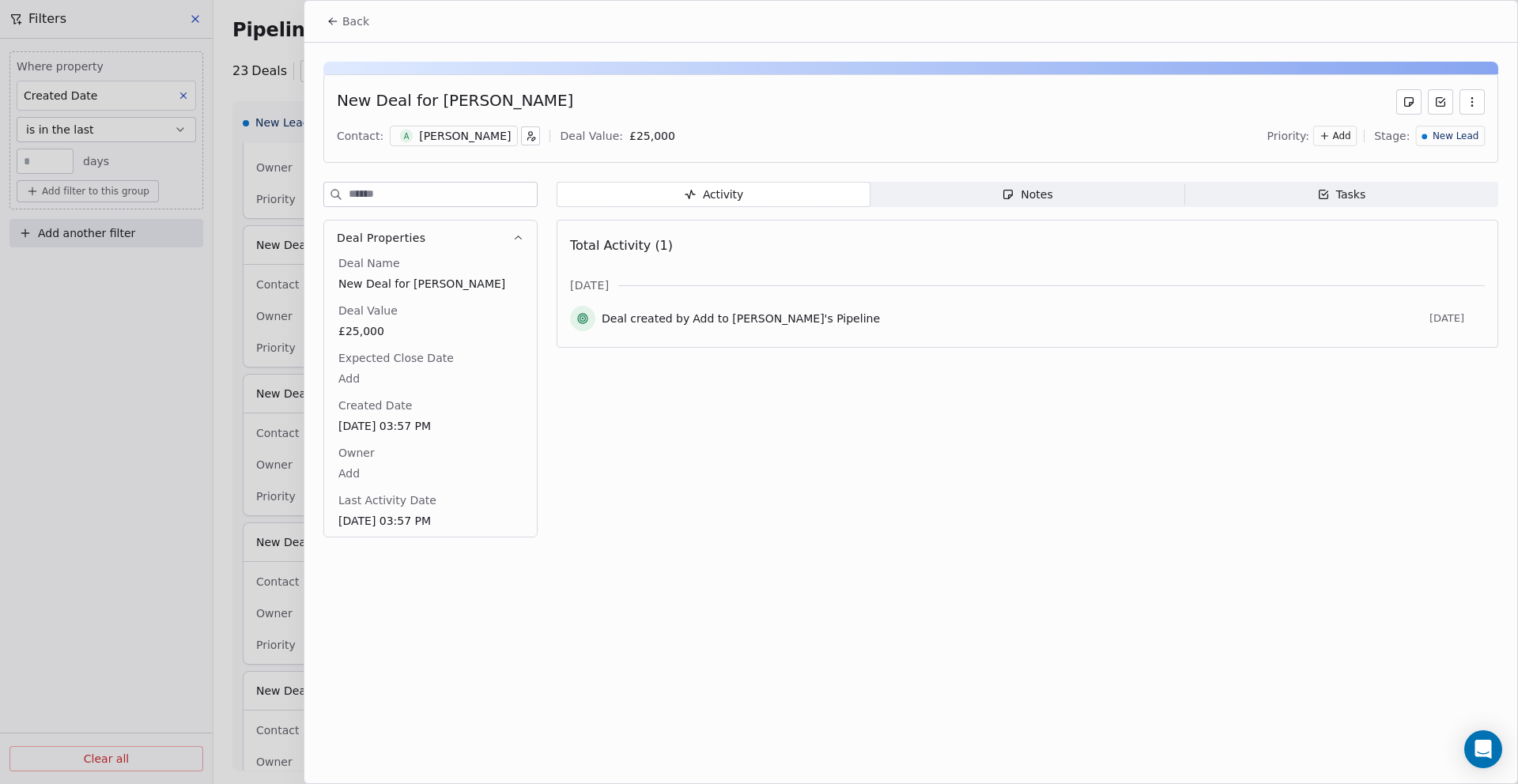
click at [212, 551] on div at bounding box center [759, 392] width 1518 height 784
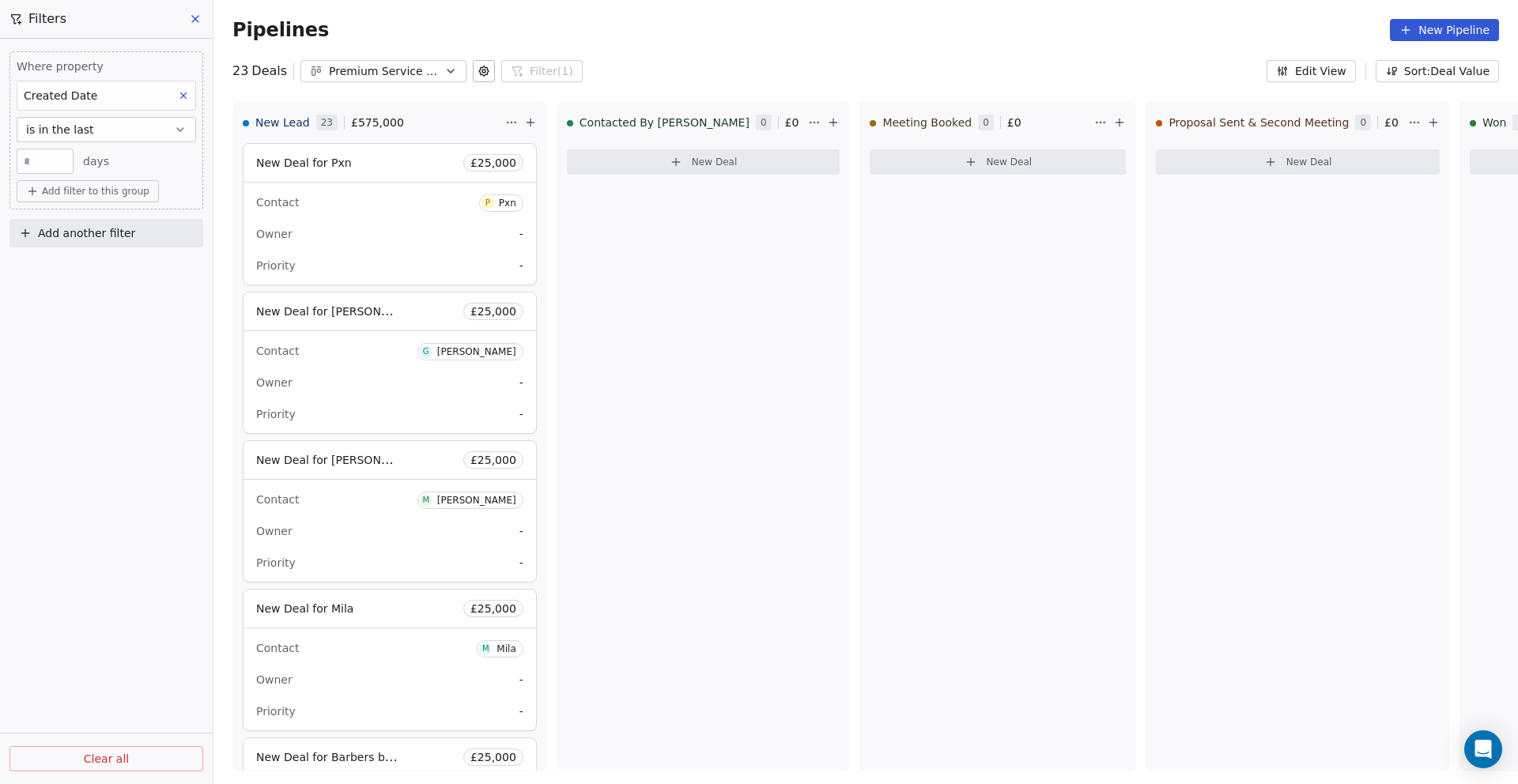
click at [181, 99] on icon at bounding box center [183, 95] width 11 height 11
